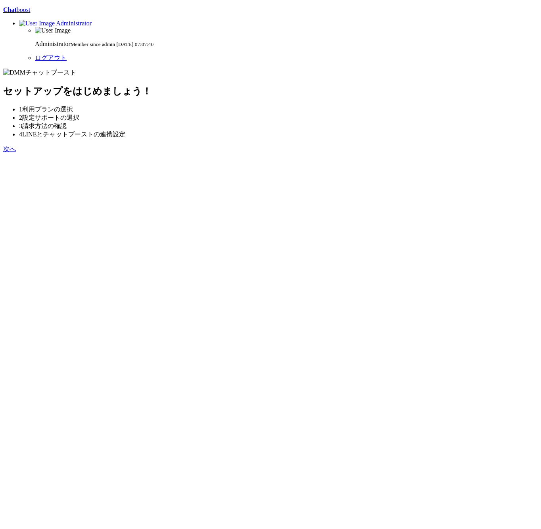
click at [16, 152] on link "次へ" at bounding box center [9, 149] width 13 height 7
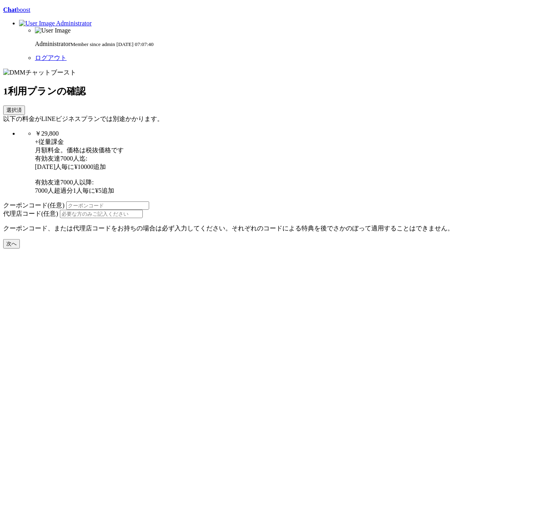
click at [251, 249] on div "Chat boost Administrator Administrator Member since admin 2020-03-12 07:07:40 ロ…" at bounding box center [270, 127] width 535 height 242
click at [20, 249] on button "次へ" at bounding box center [11, 244] width 17 height 10
type button "Team"
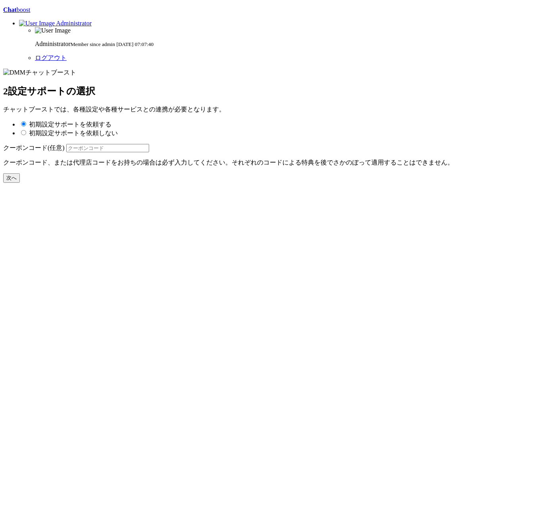
click at [239, 183] on div "Chat boost Administrator Administrator Member since admin 2020-03-12 07:07:40 ロ…" at bounding box center [270, 94] width 535 height 176
click at [138, 183] on section "2 設定サポートの選択 チャットブーストでは、各種設定や各種サービスとの連携が必要となります。 初期設定サポートを依頼する 初期設定サポートを依頼しない クー…" at bounding box center [270, 126] width 535 height 114
click at [50, 13] on p "Chat boost" at bounding box center [270, 9] width 535 height 7
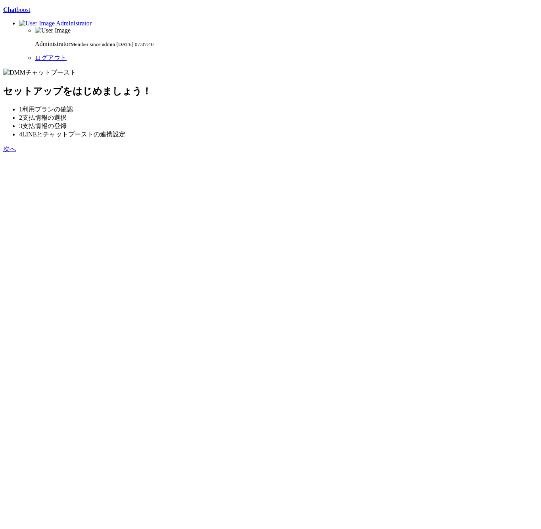
click at [16, 152] on link "次へ" at bounding box center [9, 149] width 13 height 7
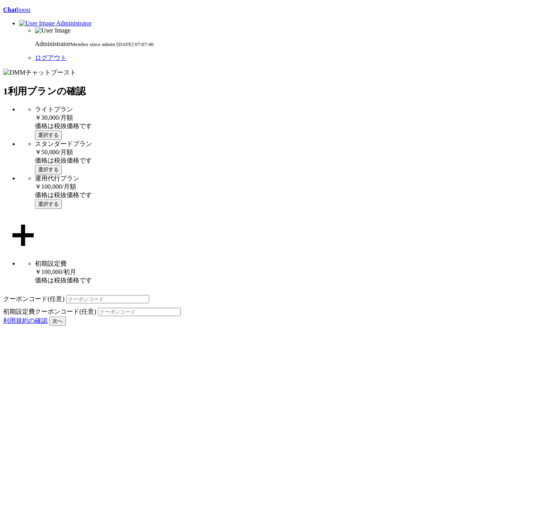
click at [129, 326] on div "Chat boost Administrator Administrator Member since admin [DATE] 07:07:40 ログアウト…" at bounding box center [270, 166] width 535 height 320
click at [128, 326] on div "Chat boost Administrator Administrator Member since admin [DATE] 07:07:40 ログアウト…" at bounding box center [270, 166] width 535 height 320
